Goal: Task Accomplishment & Management: Use online tool/utility

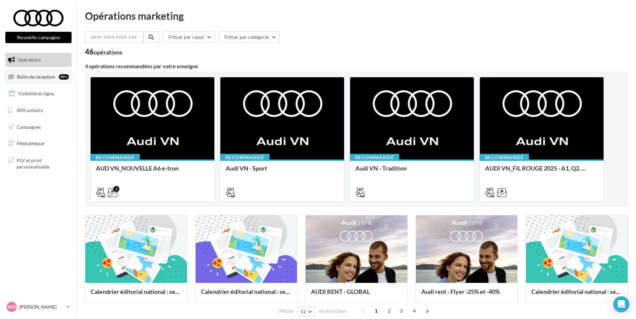
click at [45, 72] on link "Boîte de réception 99+" at bounding box center [38, 77] width 69 height 14
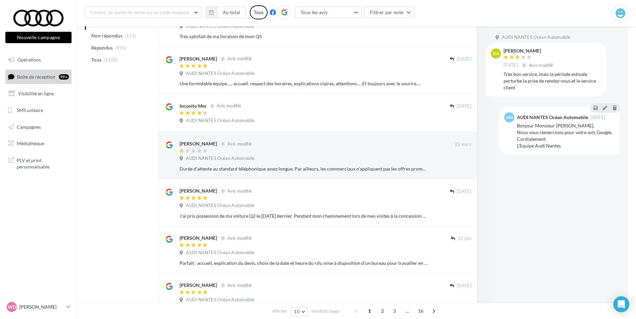
scroll to position [167, 0]
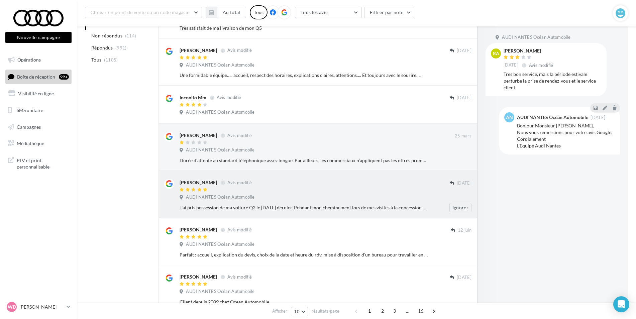
click at [358, 204] on div "J'ai pris possession de ma voiture Q2 le [DATE] dernier. Pendant mon cheminemen…" at bounding box center [304, 207] width 249 height 7
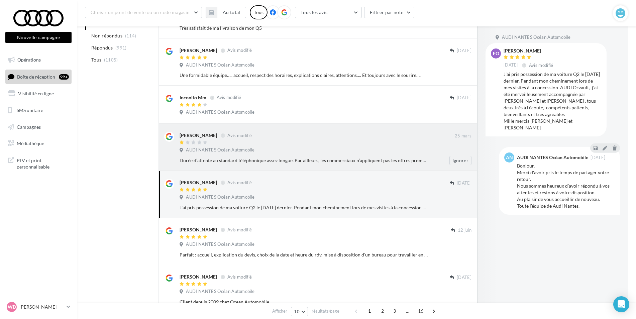
click at [342, 151] on div "AUDI NANTES Océan Automobile" at bounding box center [326, 150] width 292 height 7
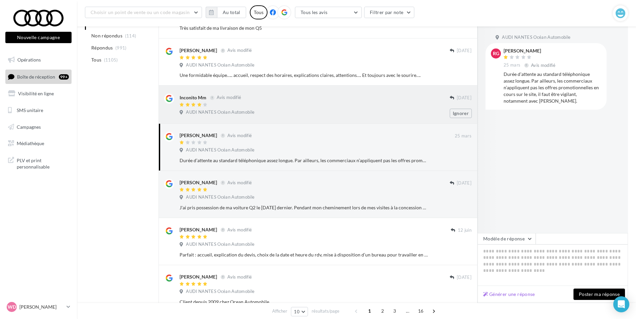
scroll to position [134, 0]
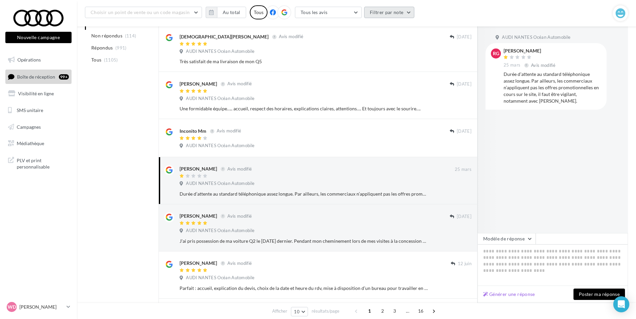
click at [382, 16] on button "Filtrer par note" at bounding box center [389, 12] width 51 height 11
click at [370, 31] on label at bounding box center [373, 32] width 7 height 7
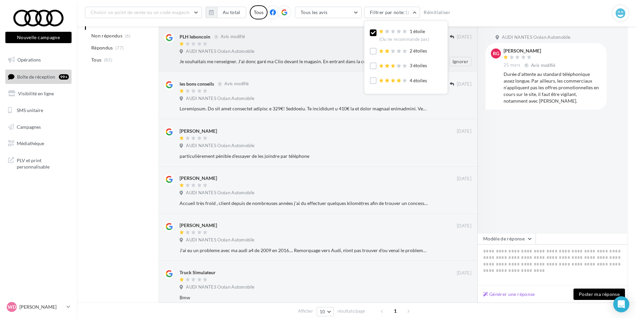
click at [304, 62] on div "Je souhaitais me renseigner. J'ai donc garé ma Clio devant le magasin. En entra…" at bounding box center [304, 61] width 249 height 7
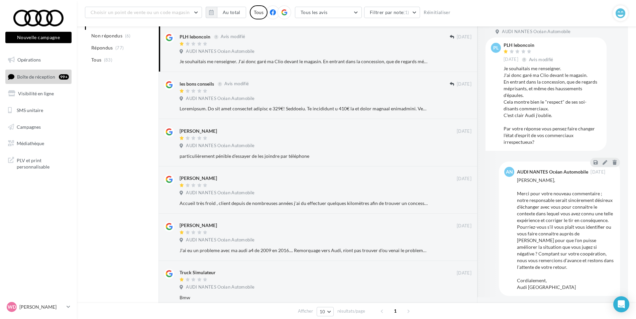
scroll to position [7, 0]
click at [366, 93] on div at bounding box center [315, 92] width 270 height 6
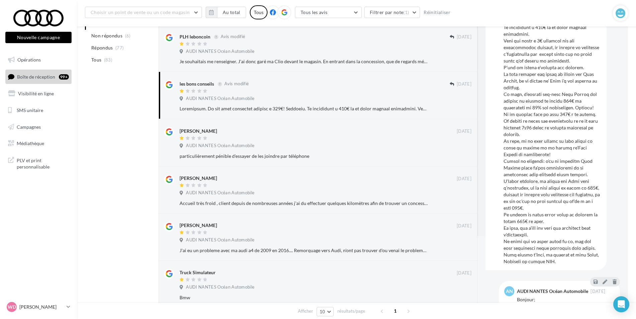
scroll to position [114, 0]
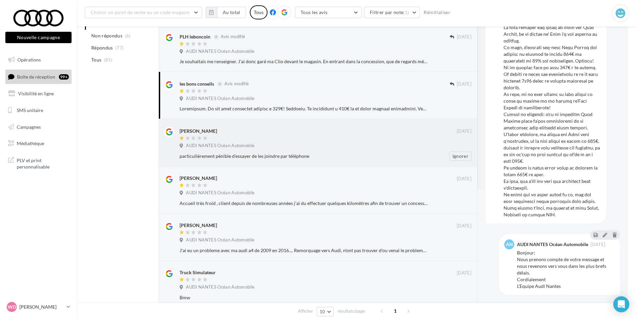
click at [326, 147] on div "AUDI NANTES Océan Automobile" at bounding box center [326, 146] width 292 height 7
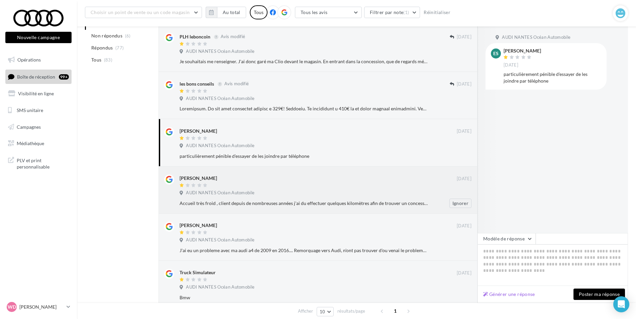
click at [317, 188] on div at bounding box center [318, 186] width 277 height 6
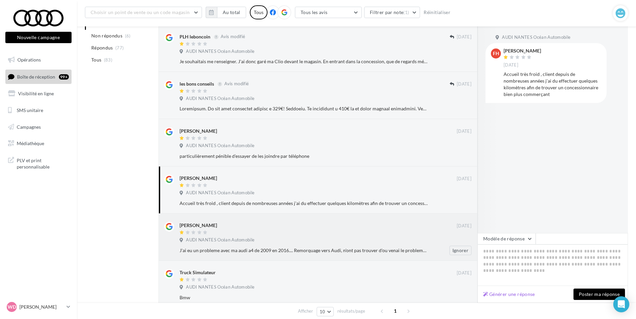
click at [329, 240] on div "AUDI NANTES Océan Automobile" at bounding box center [326, 240] width 292 height 7
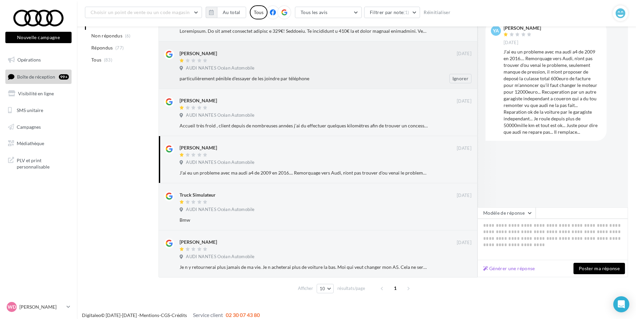
scroll to position [217, 0]
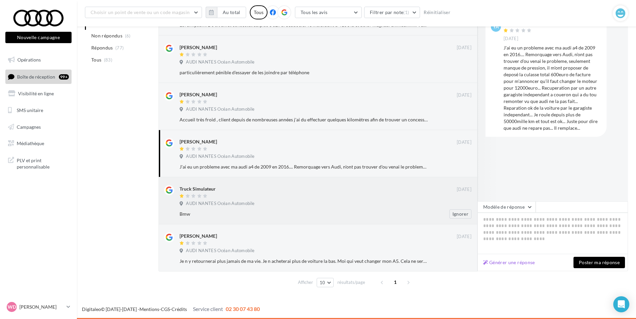
click at [308, 201] on div "AUDI NANTES Océan Automobile" at bounding box center [326, 204] width 292 height 7
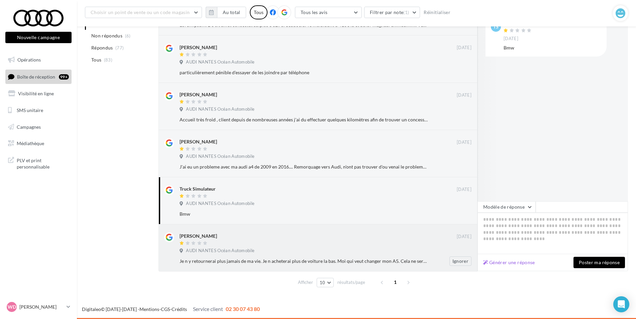
click at [328, 248] on div "AUDI NANTES Océan Automobile" at bounding box center [326, 251] width 292 height 7
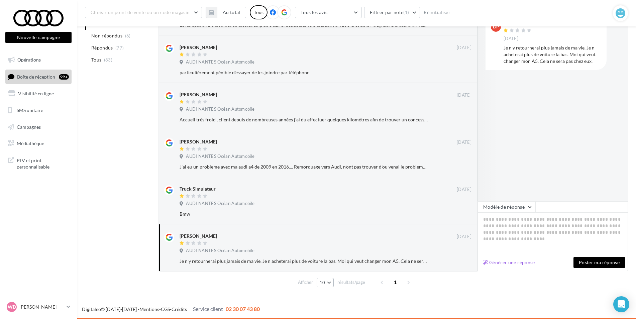
click at [328, 284] on button "10" at bounding box center [325, 282] width 17 height 9
click at [368, 299] on div "Nouvelle campagne Nouvelle campagne Opérations Boîte de réception 99+ Visibilit…" at bounding box center [318, 56] width 636 height 526
click at [395, 283] on span "1" at bounding box center [395, 282] width 11 height 11
click at [330, 285] on button "10" at bounding box center [325, 282] width 17 height 9
click at [340, 261] on button "25" at bounding box center [340, 259] width 47 height 12
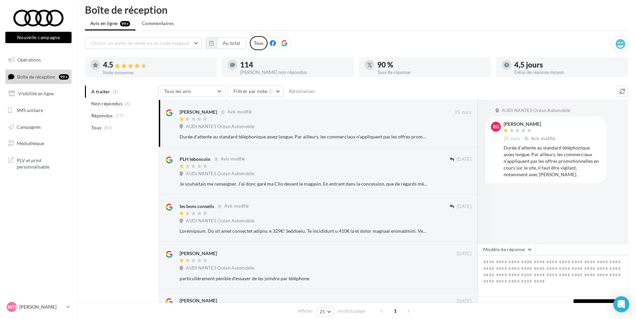
scroll to position [0, 0]
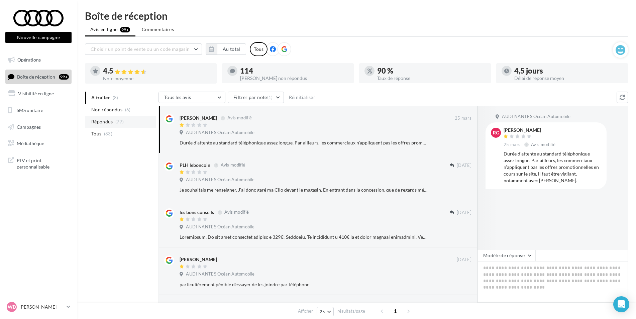
click at [127, 121] on li "Répondus (77)" at bounding box center [120, 122] width 71 height 12
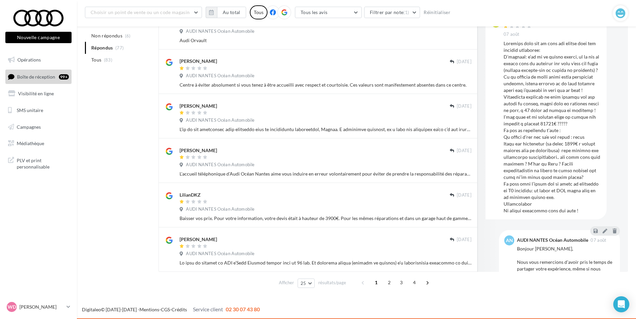
scroll to position [949, 0]
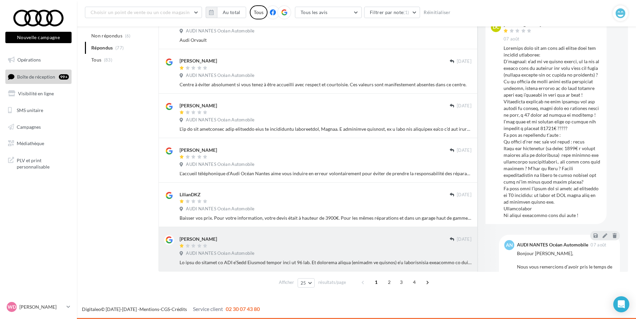
click at [298, 247] on div at bounding box center [315, 247] width 270 height 6
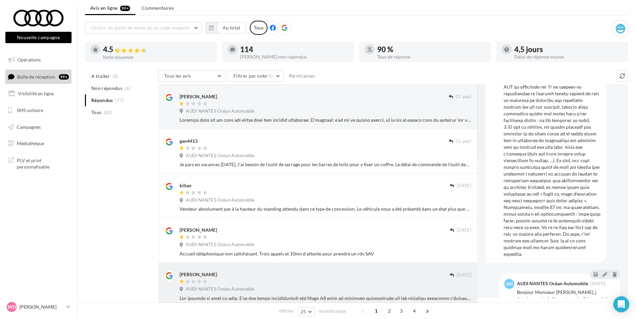
scroll to position [0, 0]
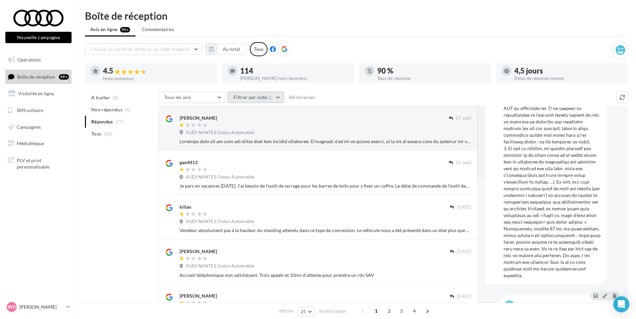
click at [250, 97] on button "Filtrer par note (1)" at bounding box center [256, 97] width 56 height 11
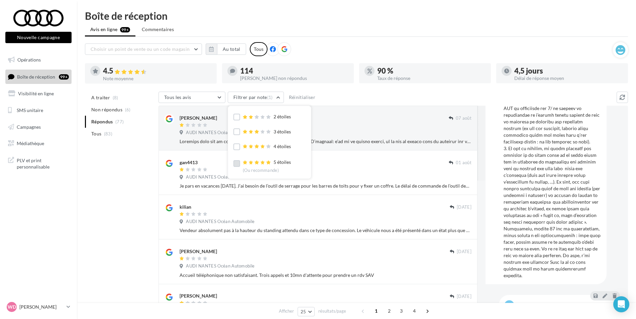
drag, startPoint x: 272, startPoint y: 159, endPoint x: 274, endPoint y: 155, distance: 4.3
click at [274, 158] on div "5 étoiles (Ou recommande)" at bounding box center [270, 164] width 72 height 15
click at [275, 165] on div "5 étoiles (Ou recommande)" at bounding box center [267, 166] width 48 height 14
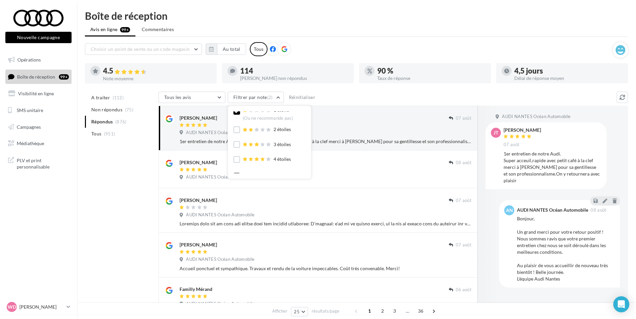
scroll to position [0, 0]
click at [238, 117] on icon at bounding box center [237, 117] width 5 height 5
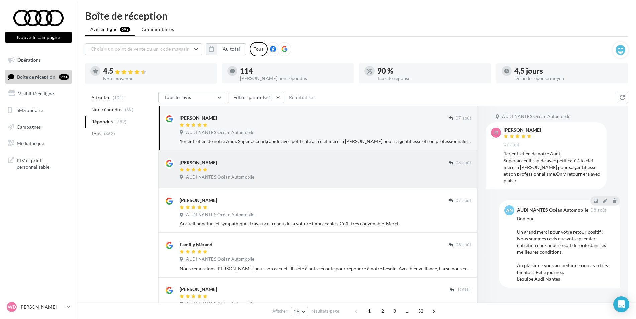
click at [337, 183] on div "Paul Barbelion 08 août AUDI NANTES Océan Automobile" at bounding box center [318, 170] width 319 height 38
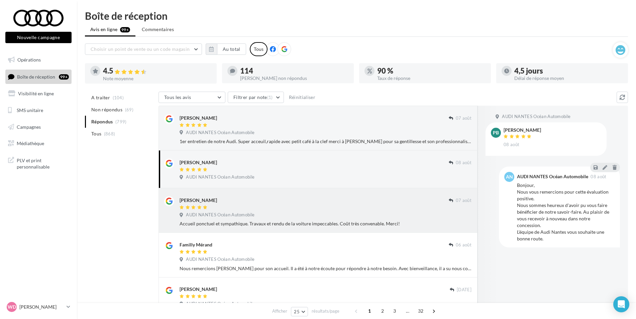
click at [395, 216] on div "AUDI NANTES Océan Automobile" at bounding box center [326, 215] width 292 height 7
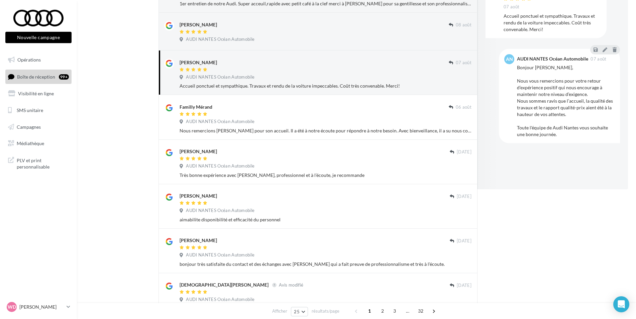
scroll to position [139, 0]
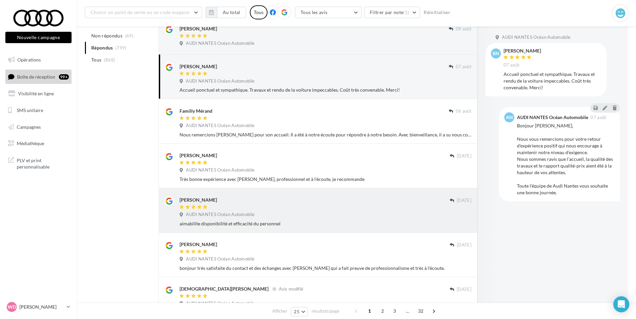
click at [258, 207] on div at bounding box center [315, 208] width 270 height 6
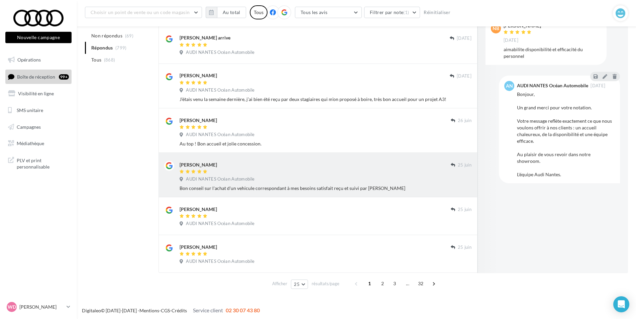
scroll to position [918, 0]
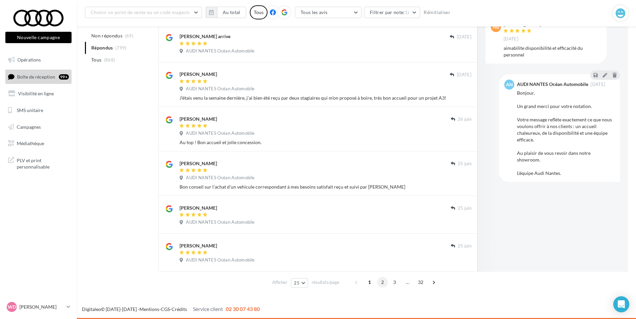
click at [380, 283] on span "2" at bounding box center [382, 282] width 11 height 11
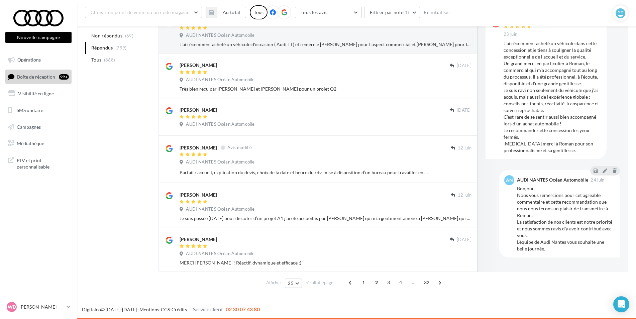
scroll to position [931, 0]
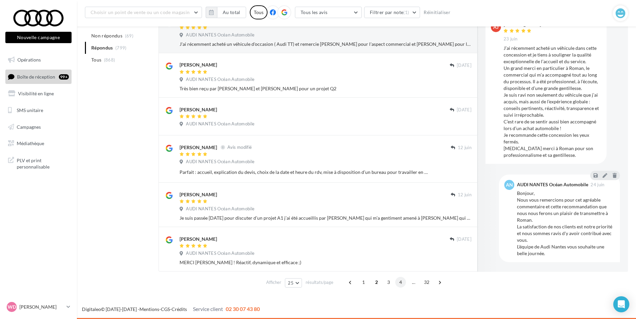
click at [399, 285] on span "4" at bounding box center [401, 282] width 11 height 11
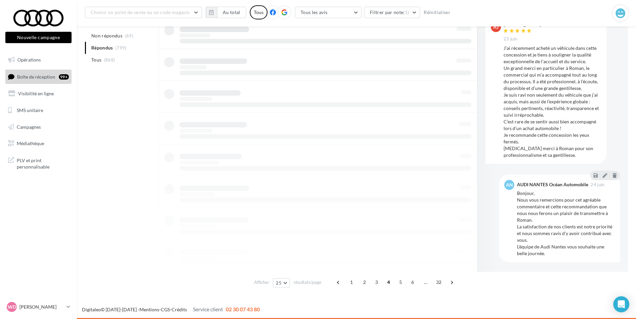
scroll to position [158, 0]
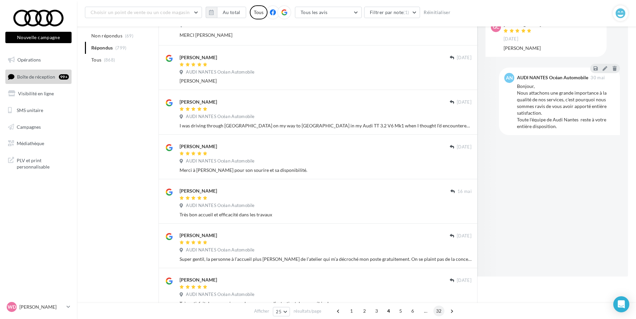
click at [437, 310] on span "32" at bounding box center [439, 311] width 11 height 11
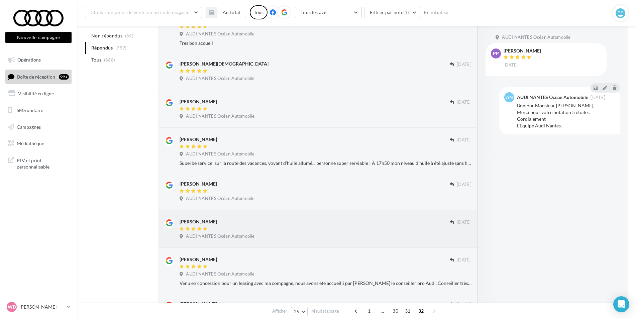
scroll to position [225, 0]
click at [383, 309] on span "..." at bounding box center [382, 311] width 11 height 11
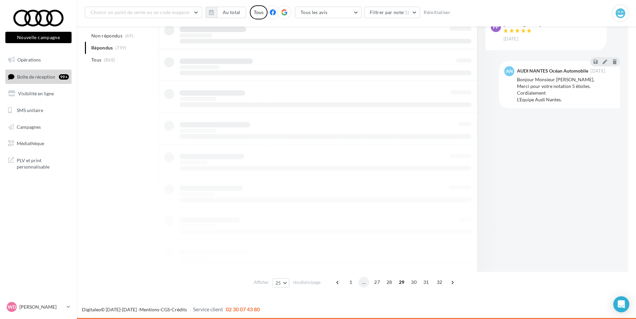
scroll to position [158, 0]
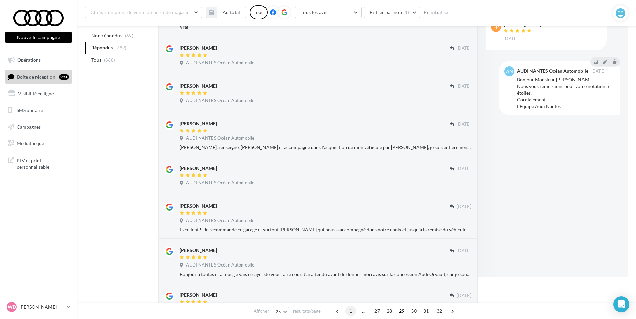
click at [355, 312] on span "1" at bounding box center [351, 311] width 11 height 11
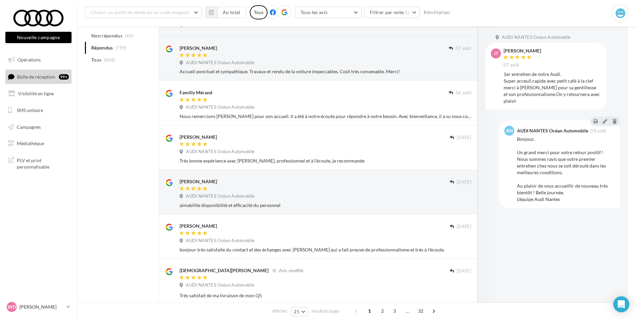
scroll to position [225, 0]
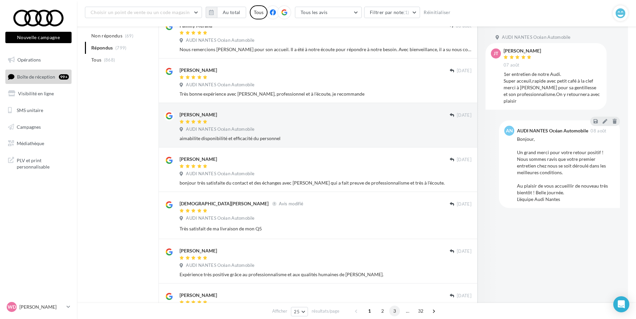
click at [394, 310] on span "3" at bounding box center [394, 311] width 11 height 11
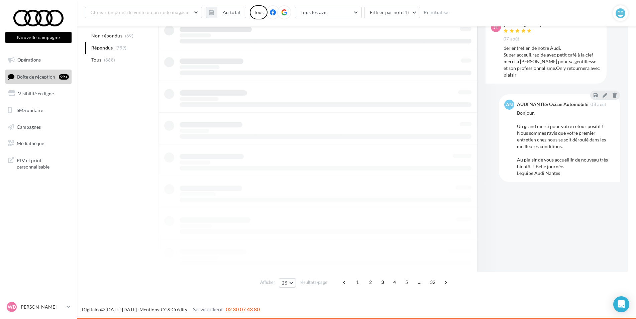
scroll to position [158, 0]
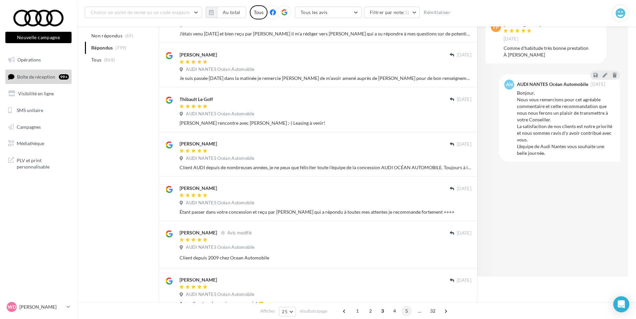
click at [405, 316] on span "5" at bounding box center [407, 311] width 11 height 11
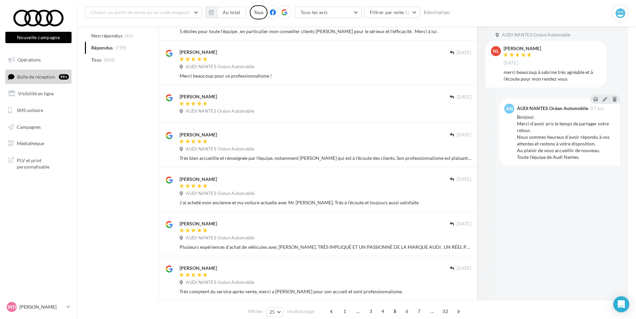
scroll to position [933, 0]
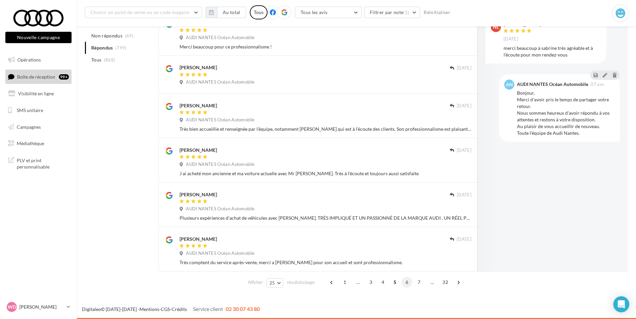
click at [404, 282] on span "6" at bounding box center [407, 282] width 11 height 11
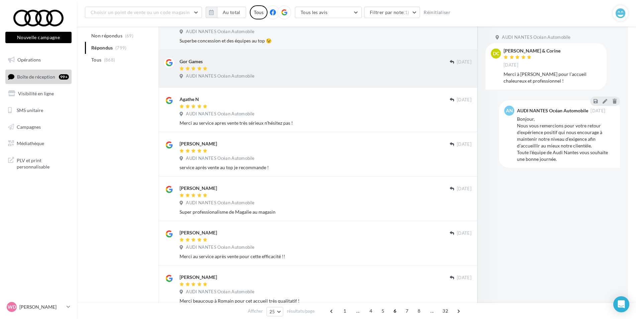
scroll to position [325, 0]
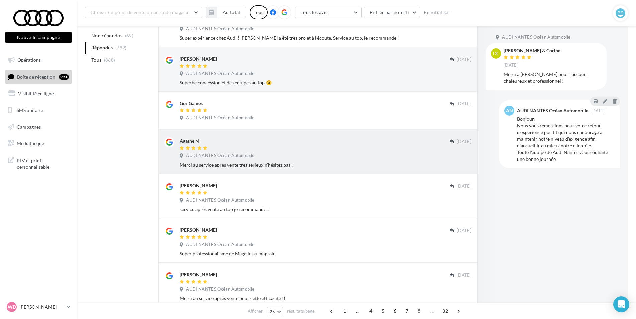
click at [263, 161] on div "Agathe N 15 mars AUDI NANTES Océan Automobile Merci au service apres vente très…" at bounding box center [326, 153] width 292 height 31
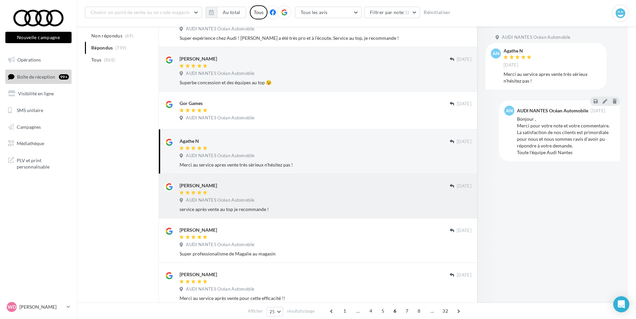
click at [300, 203] on div "AUDI NANTES Océan Automobile" at bounding box center [326, 200] width 292 height 7
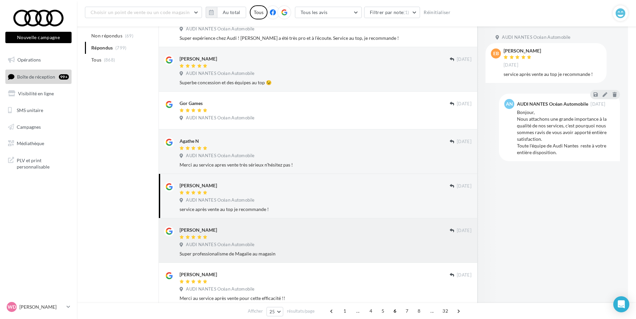
click at [327, 252] on div "Super professionalisme de Magalie au magasin" at bounding box center [326, 254] width 292 height 7
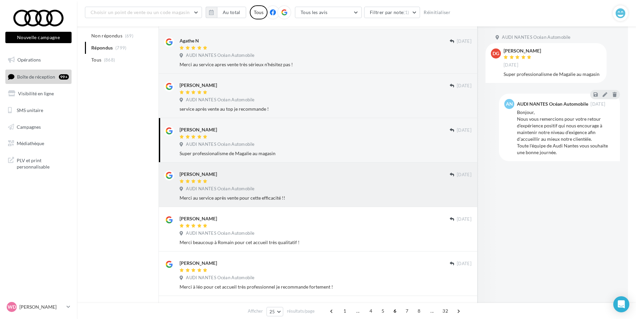
click at [300, 187] on div "AUDI NANTES Océan Automobile" at bounding box center [326, 189] width 292 height 7
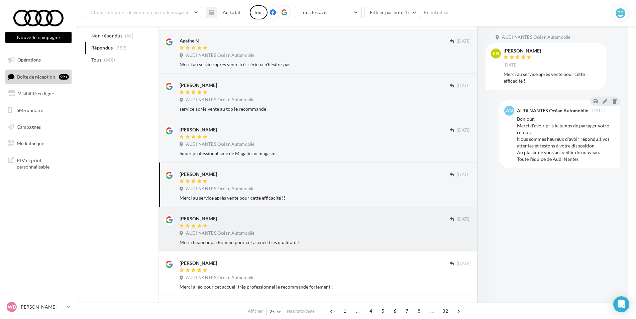
click at [353, 240] on div "Merci beaucoup à Romain pour cet accueil très qualitatif !" at bounding box center [326, 242] width 292 height 7
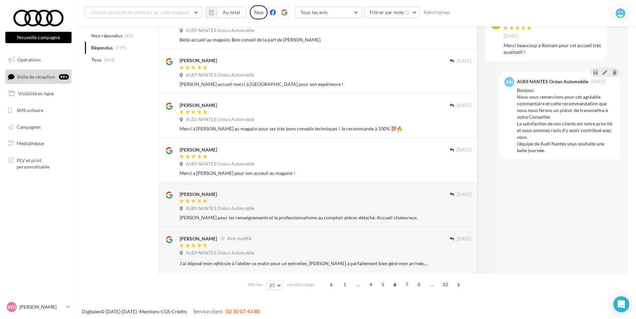
scroll to position [942, 0]
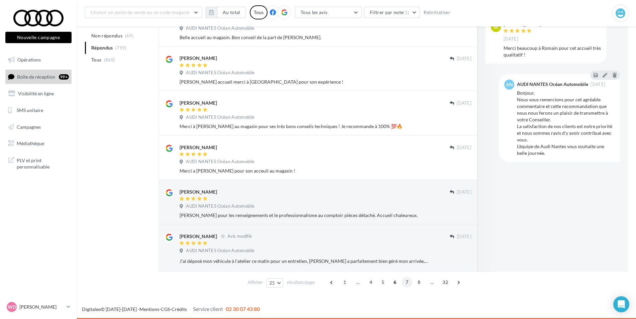
click at [404, 281] on span "7" at bounding box center [407, 282] width 11 height 11
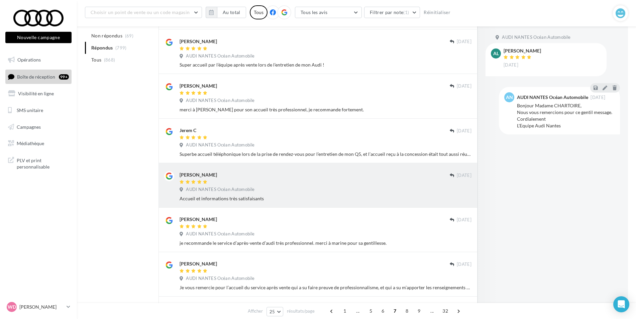
scroll to position [57, 0]
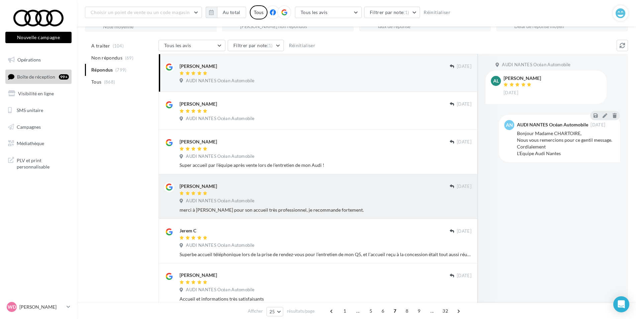
click at [270, 198] on div "AUDI NANTES Océan Automobile" at bounding box center [326, 201] width 292 height 7
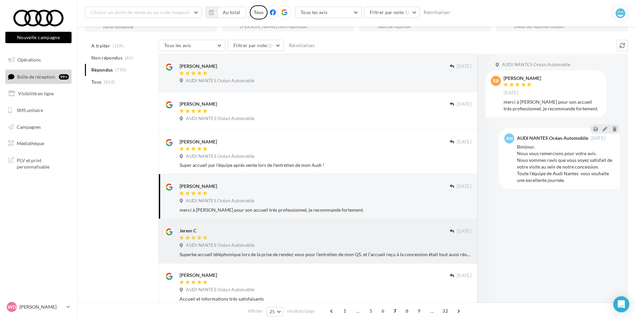
scroll to position [158, 0]
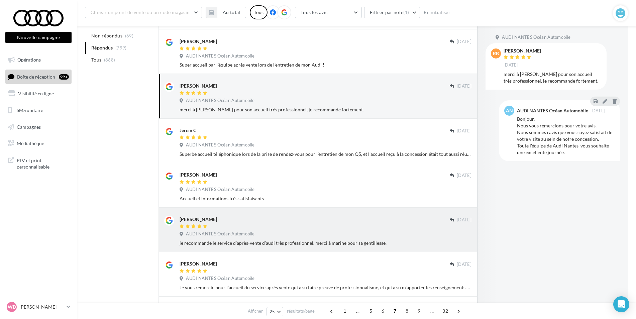
click at [326, 226] on div at bounding box center [315, 227] width 270 height 6
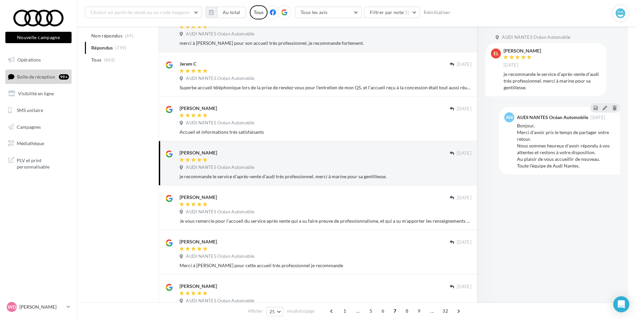
scroll to position [225, 0]
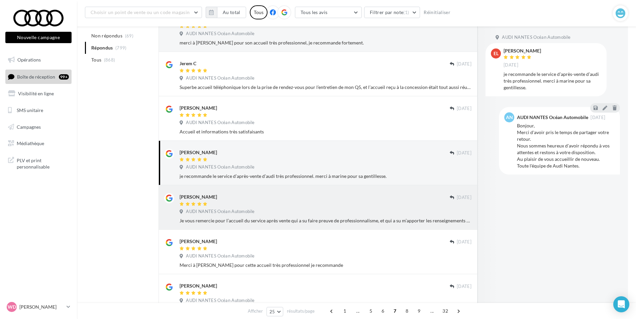
click at [315, 214] on div "AUDI NANTES Océan Automobile" at bounding box center [326, 212] width 292 height 7
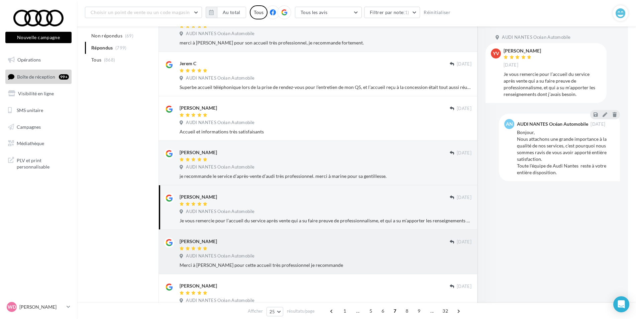
scroll to position [291, 0]
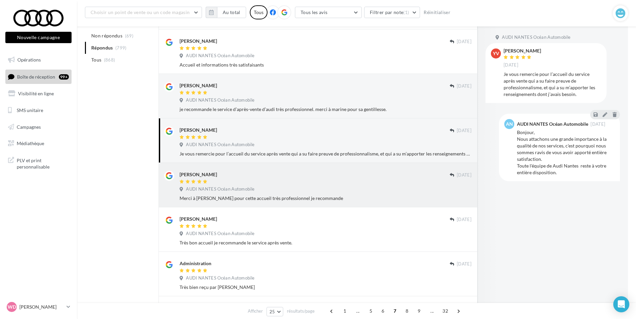
click at [366, 191] on div "AUDI NANTES Océan Automobile" at bounding box center [326, 189] width 292 height 7
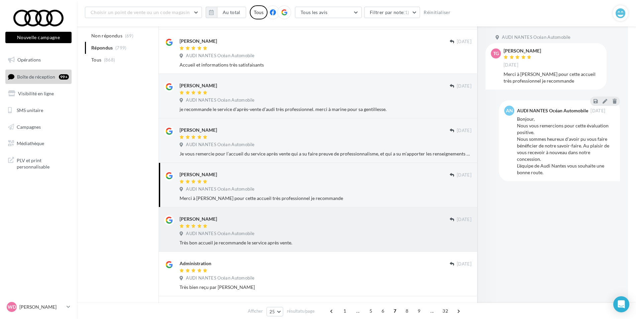
click at [369, 227] on div at bounding box center [315, 227] width 270 height 6
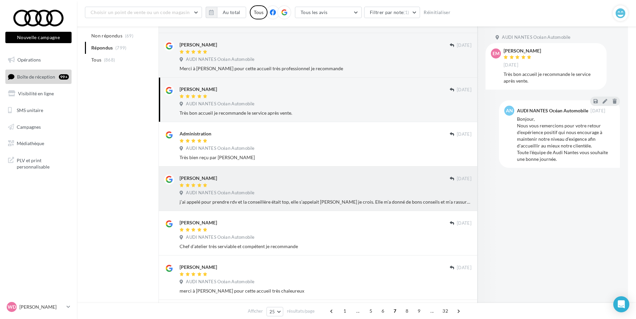
scroll to position [459, 0]
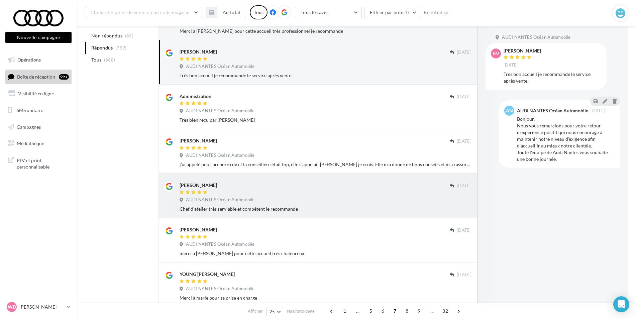
click at [297, 200] on div "AUDI NANTES Océan Automobile" at bounding box center [326, 200] width 292 height 7
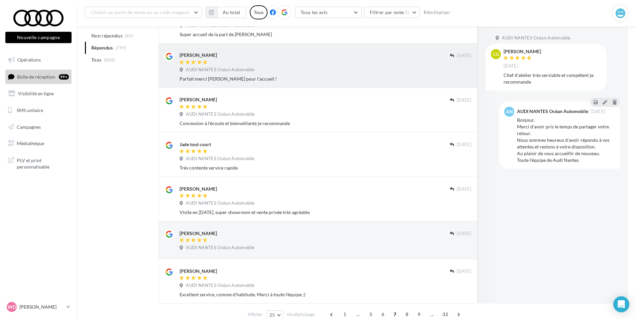
scroll to position [926, 0]
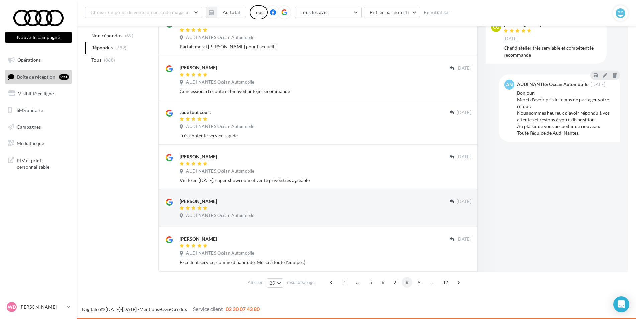
click at [407, 280] on span "8" at bounding box center [407, 282] width 11 height 11
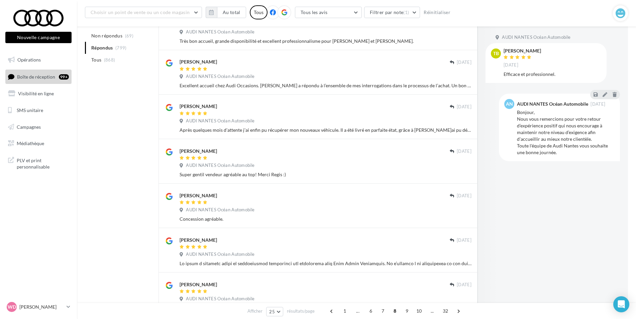
scroll to position [935, 0]
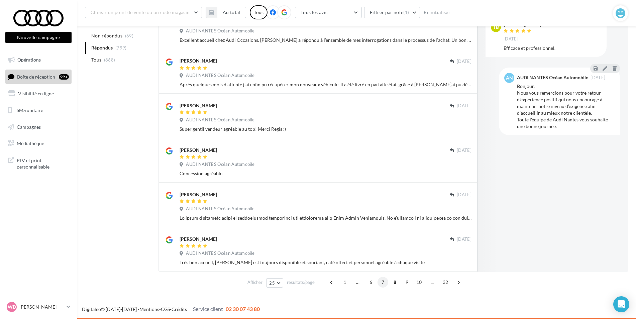
click at [387, 283] on span "7" at bounding box center [383, 282] width 11 height 11
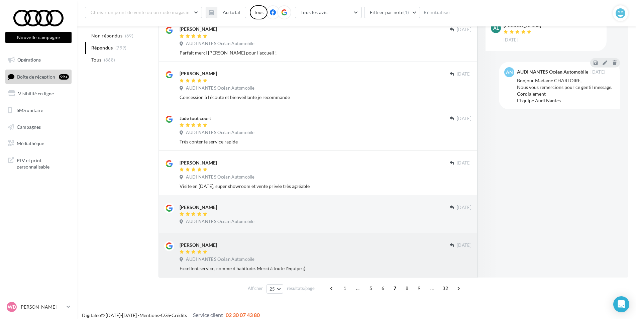
scroll to position [926, 0]
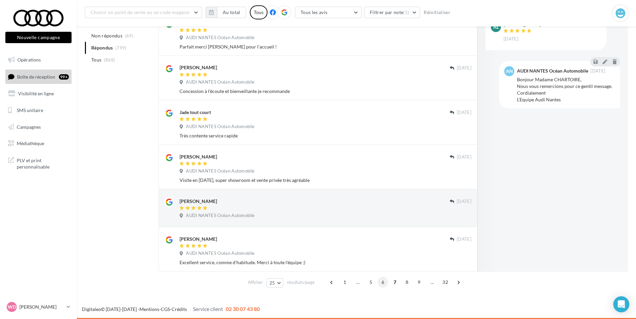
click at [383, 283] on span "6" at bounding box center [383, 282] width 11 height 11
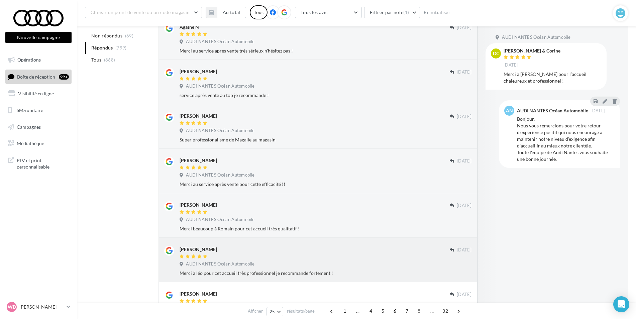
scroll to position [402, 0]
